Goal: Information Seeking & Learning: Learn about a topic

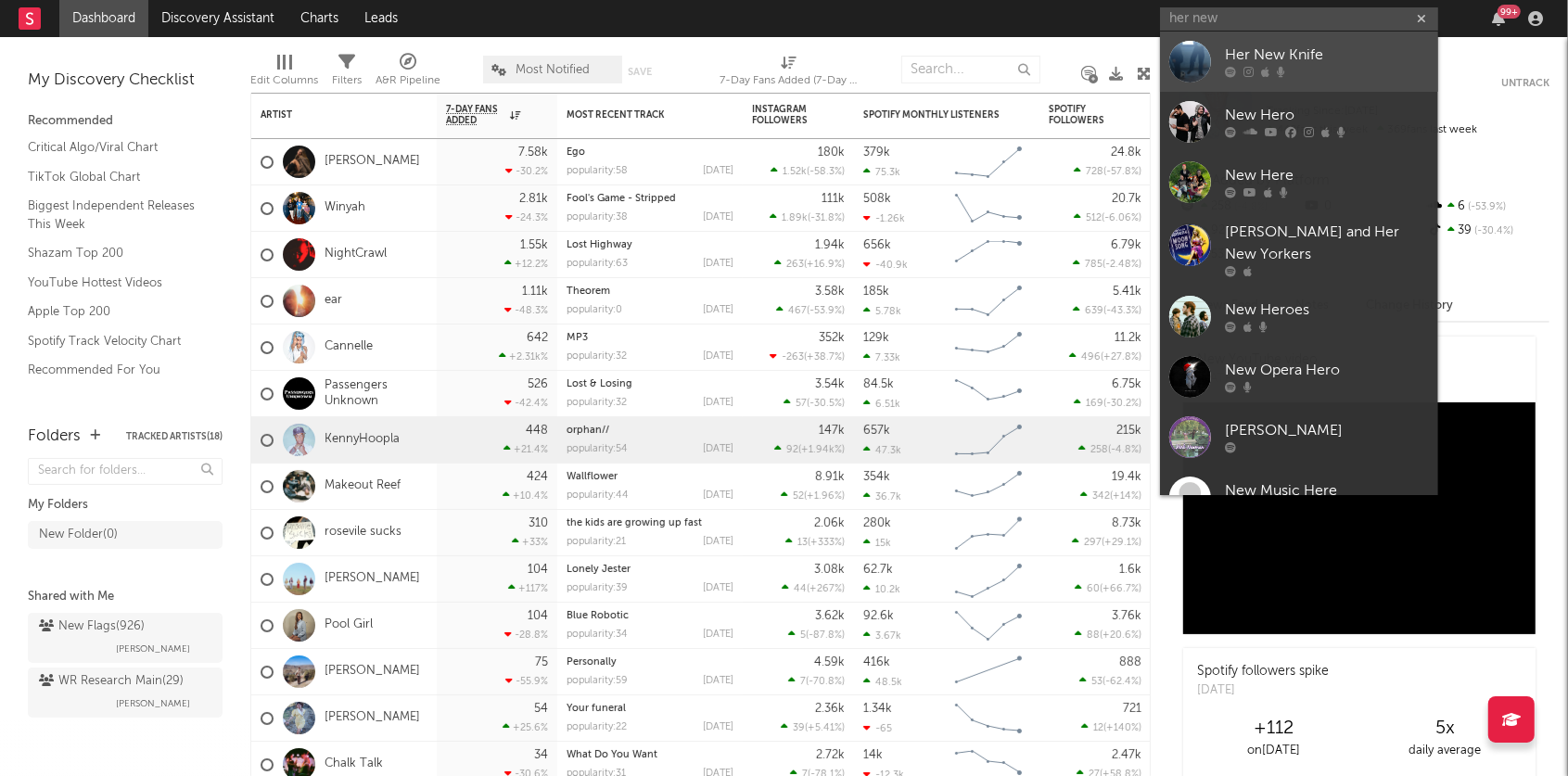
type input "her new"
click at [1294, 38] on link "Her New Knife" at bounding box center [1298, 62] width 278 height 61
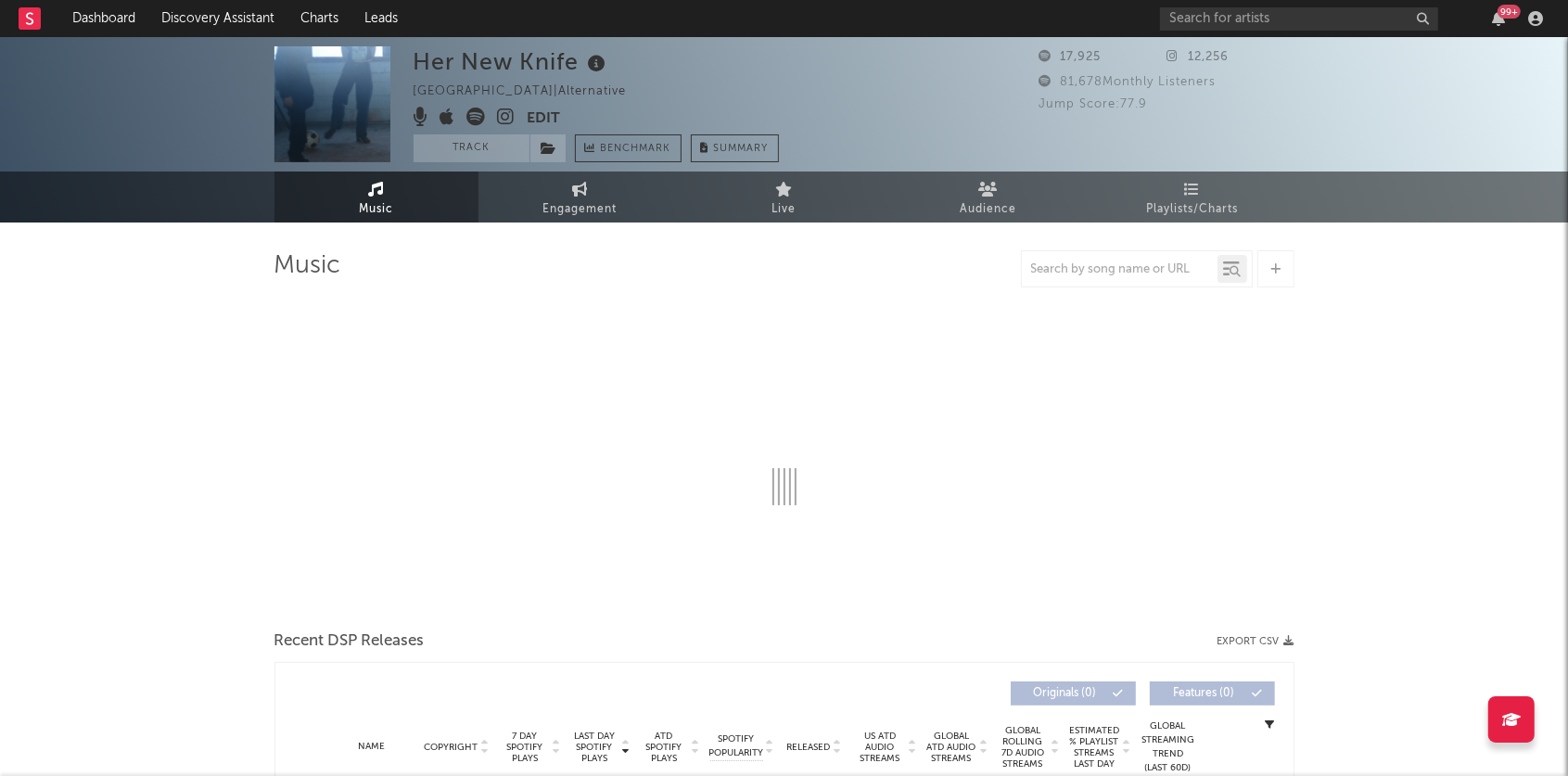
select select "6m"
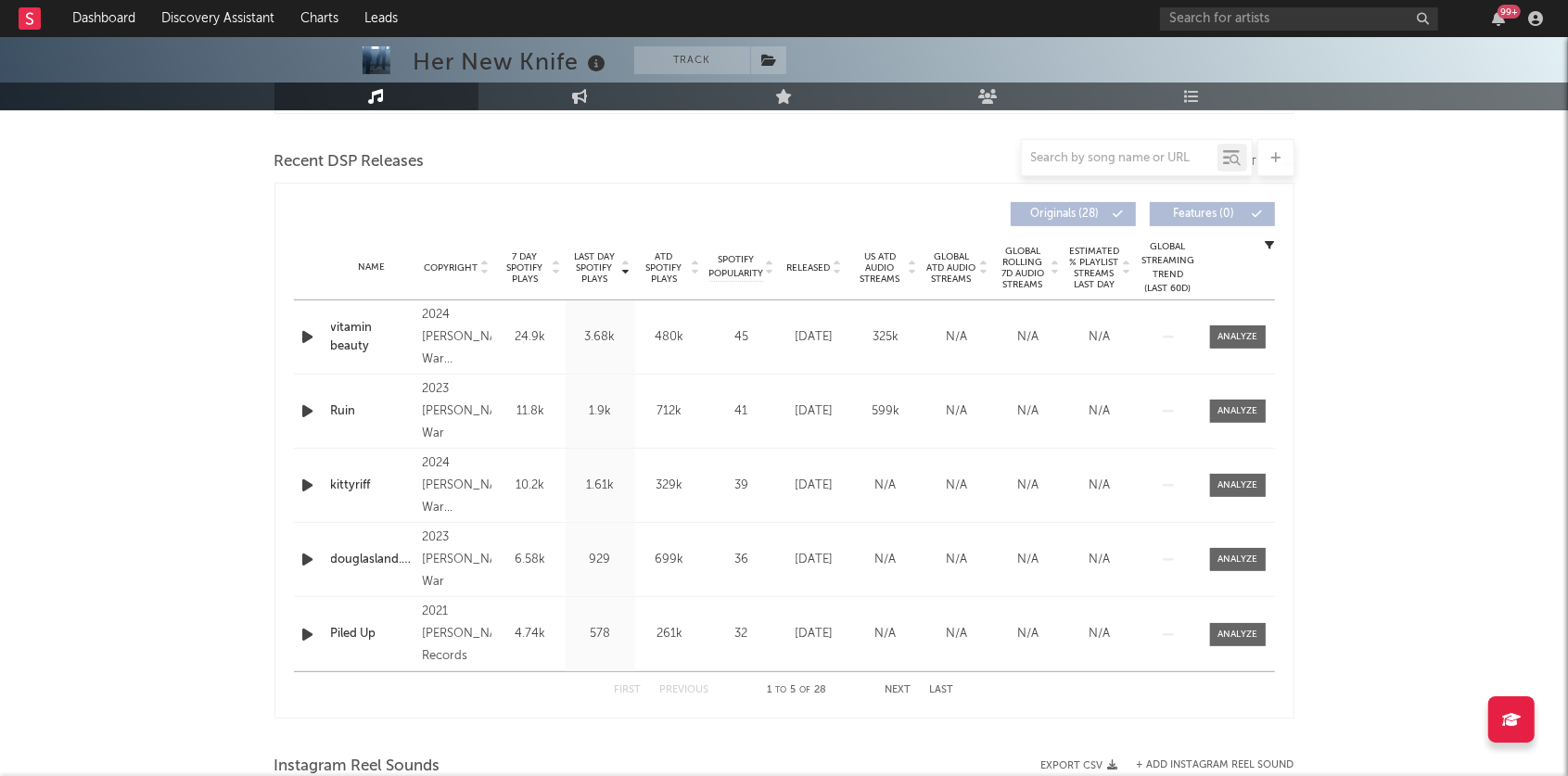
scroll to position [641, 0]
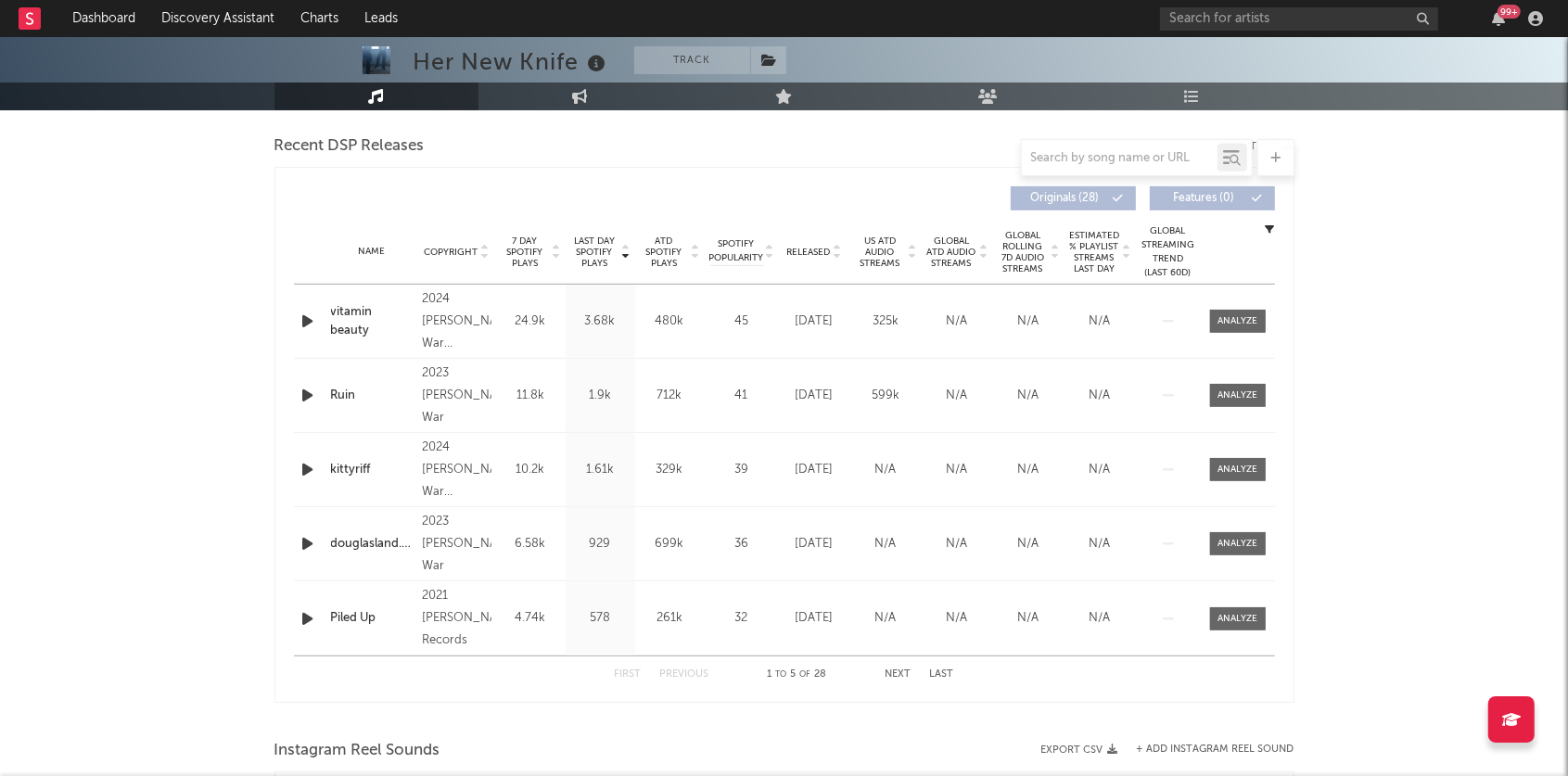
click at [624, 244] on icon at bounding box center [625, 248] width 9 height 8
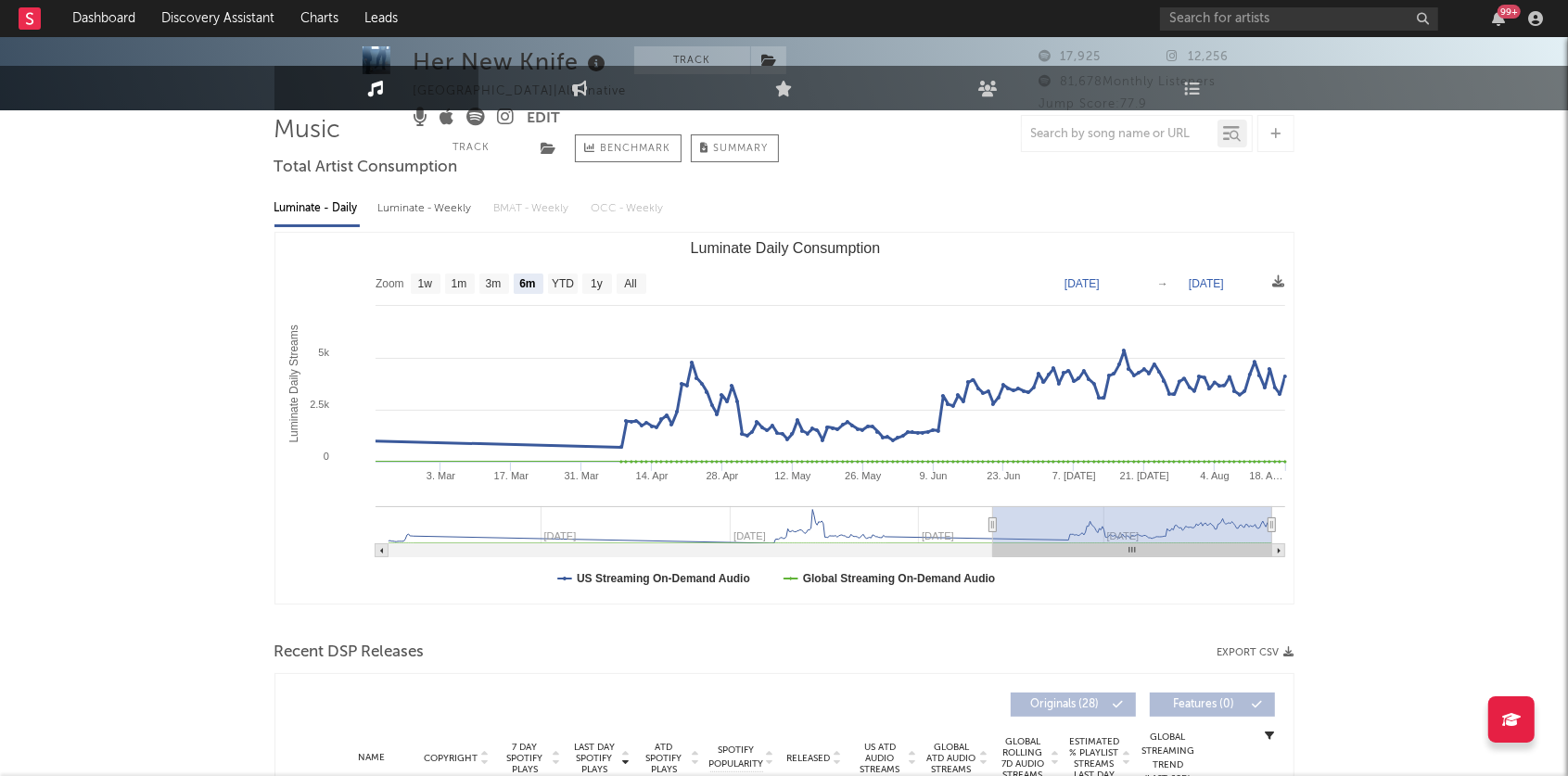
scroll to position [0, 0]
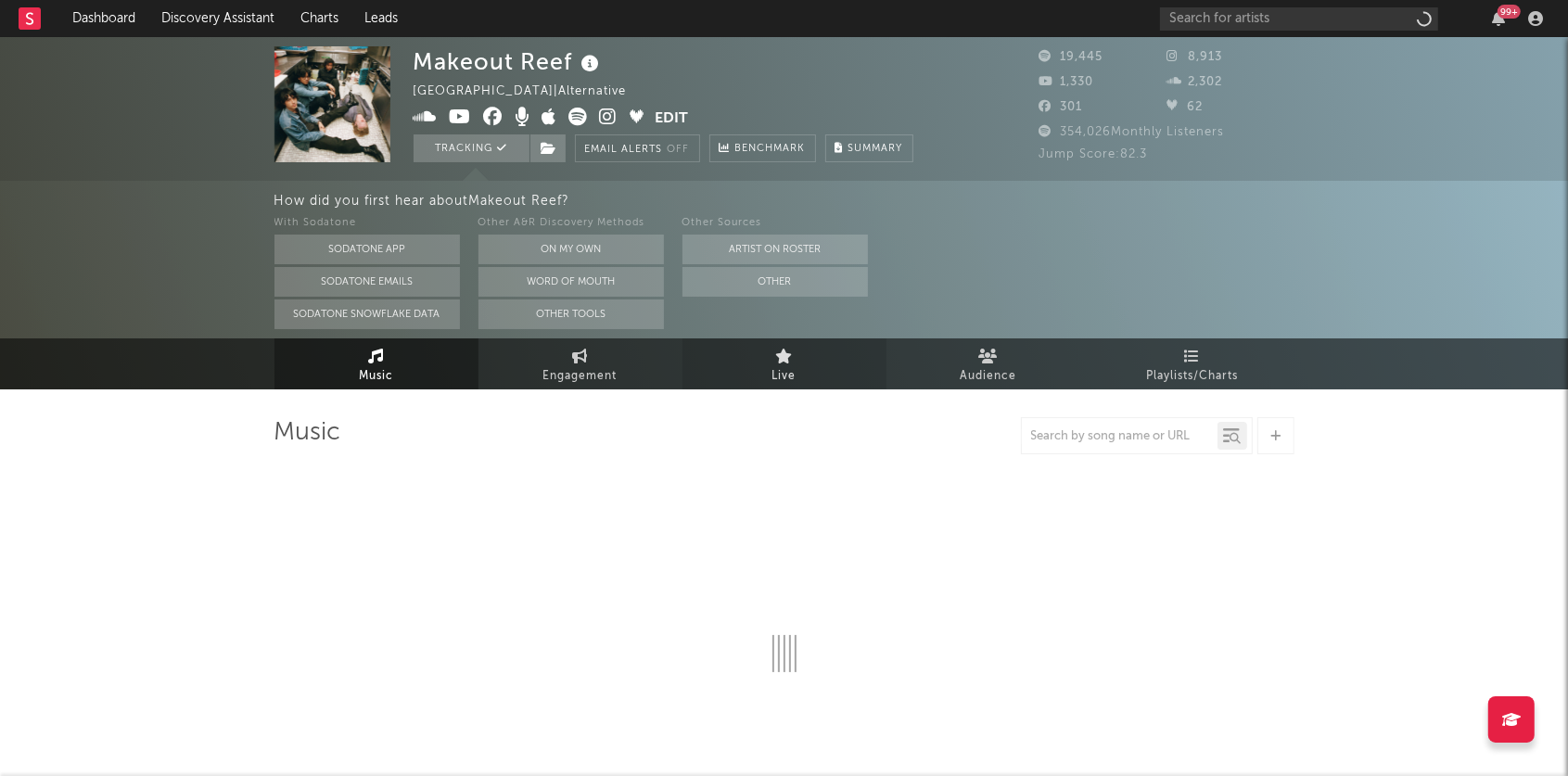
select select "6m"
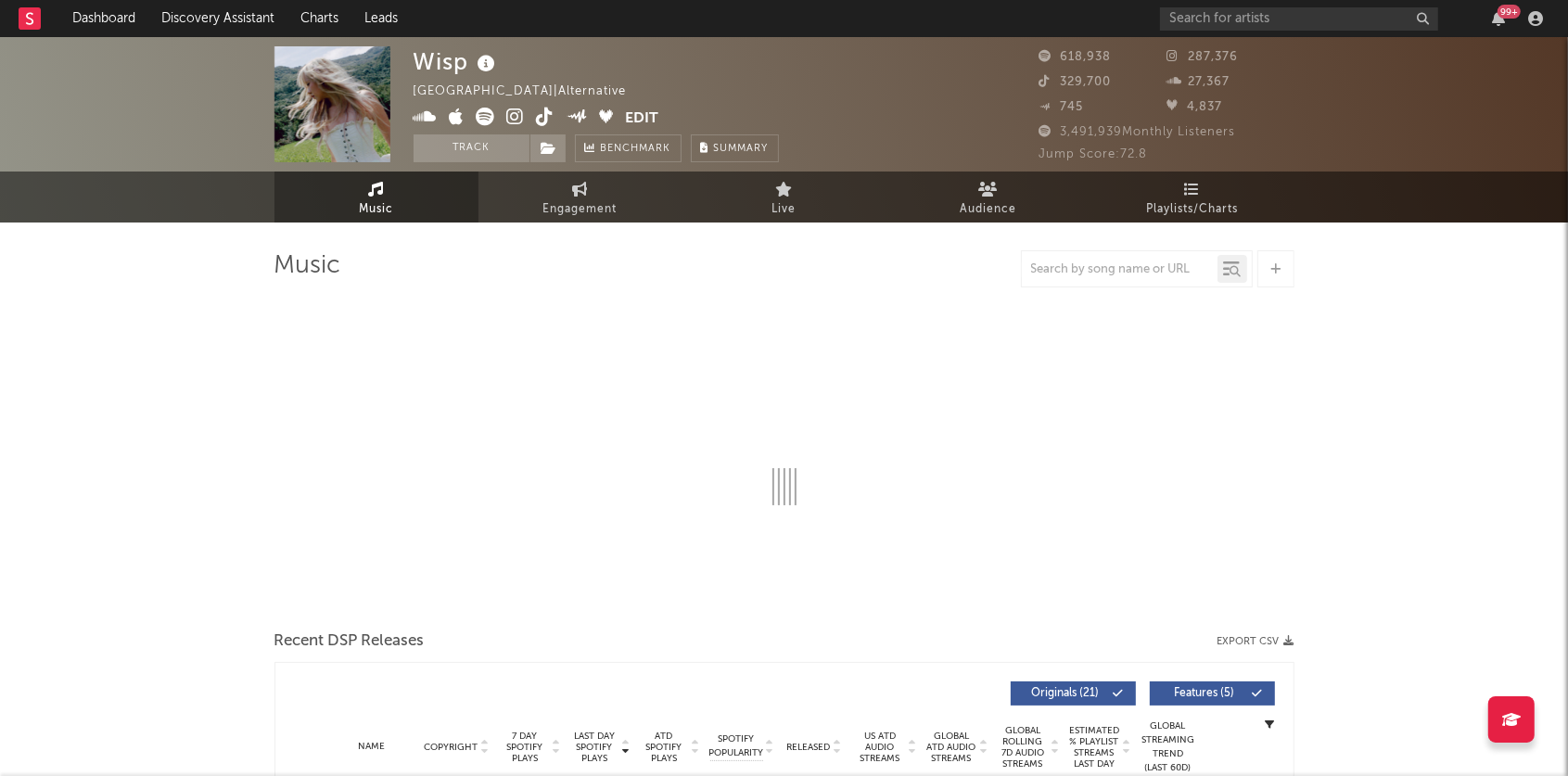
select select "6m"
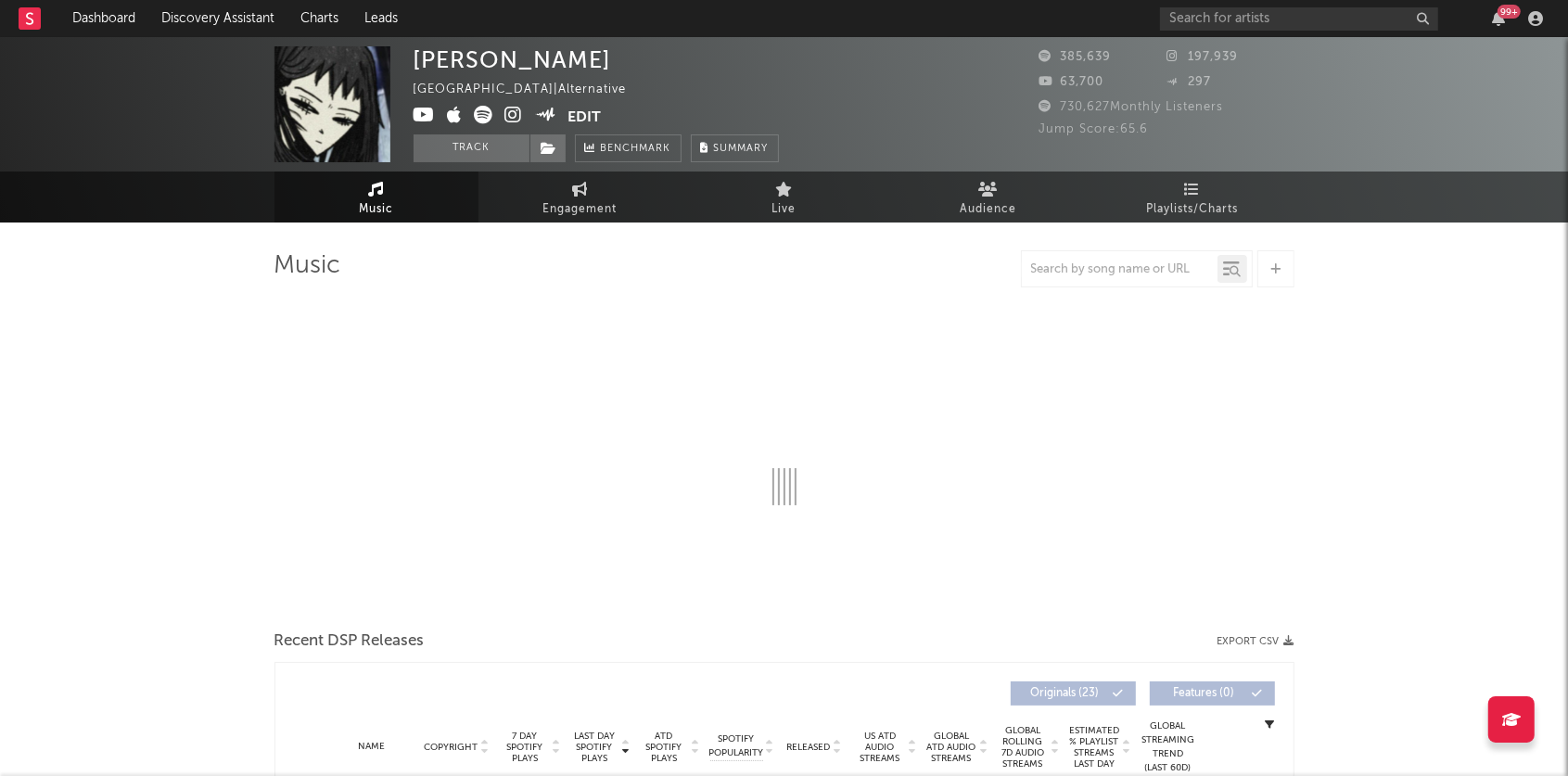
select select "6m"
